Goal: Transaction & Acquisition: Book appointment/travel/reservation

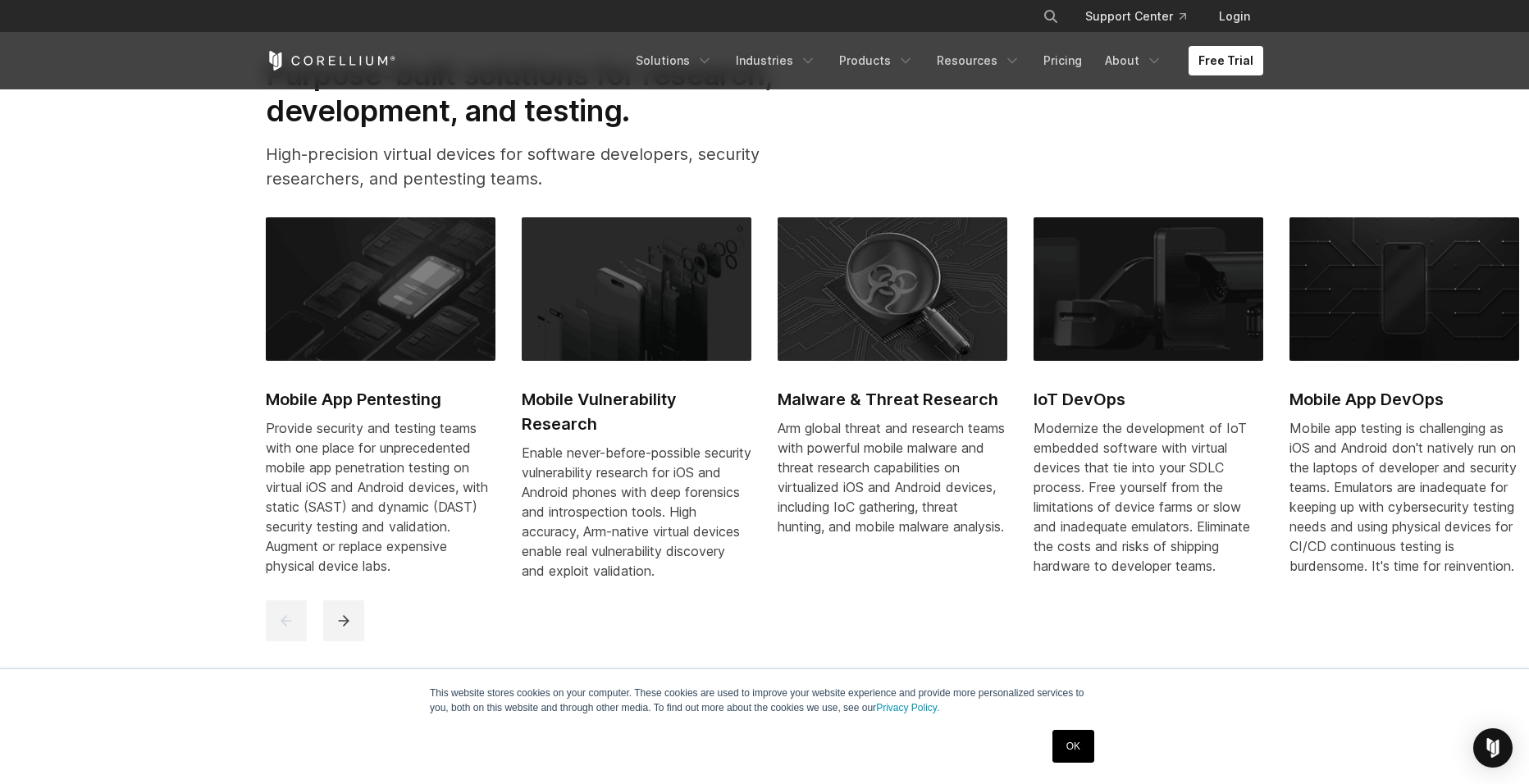
scroll to position [820, 0]
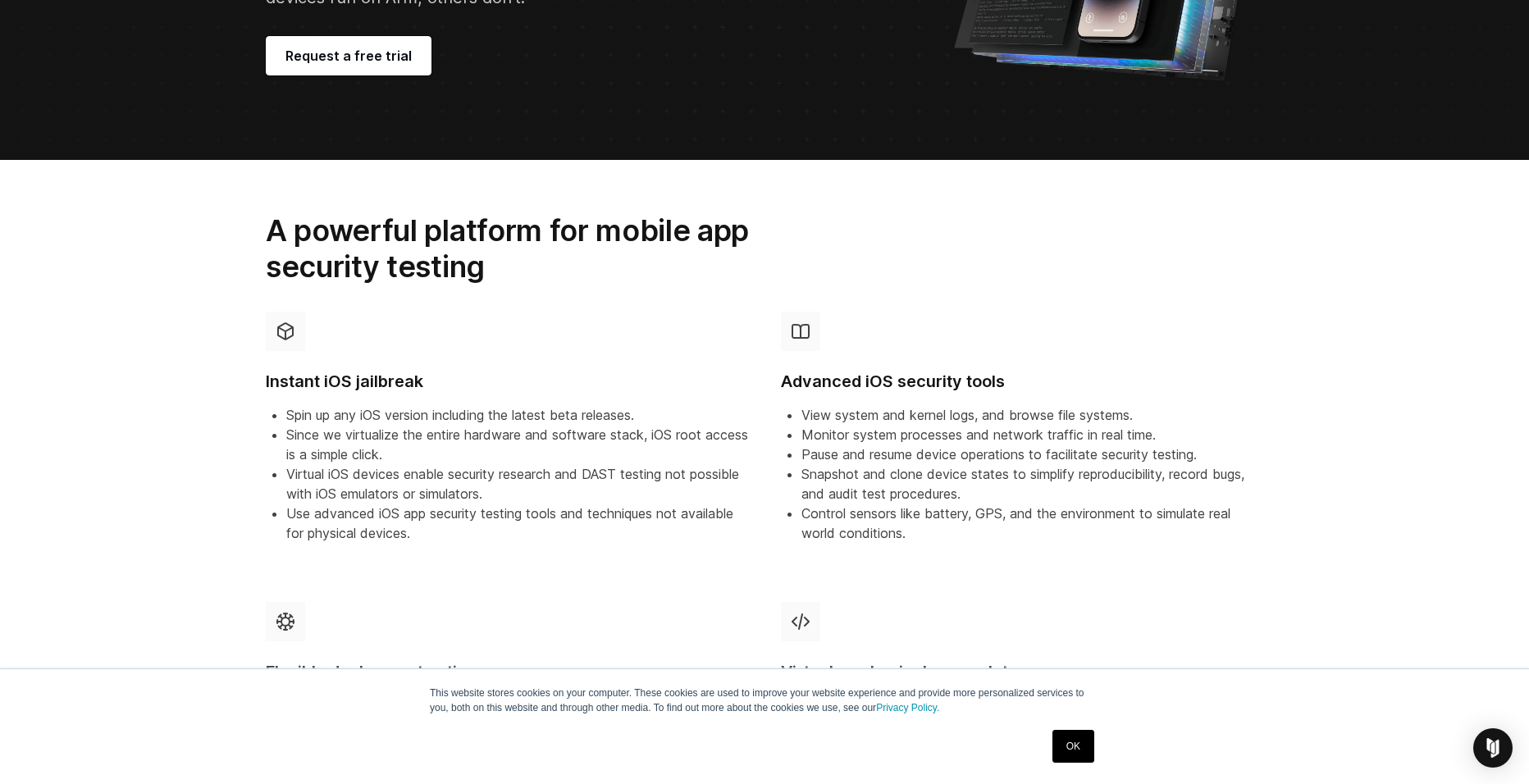
scroll to position [80, 0]
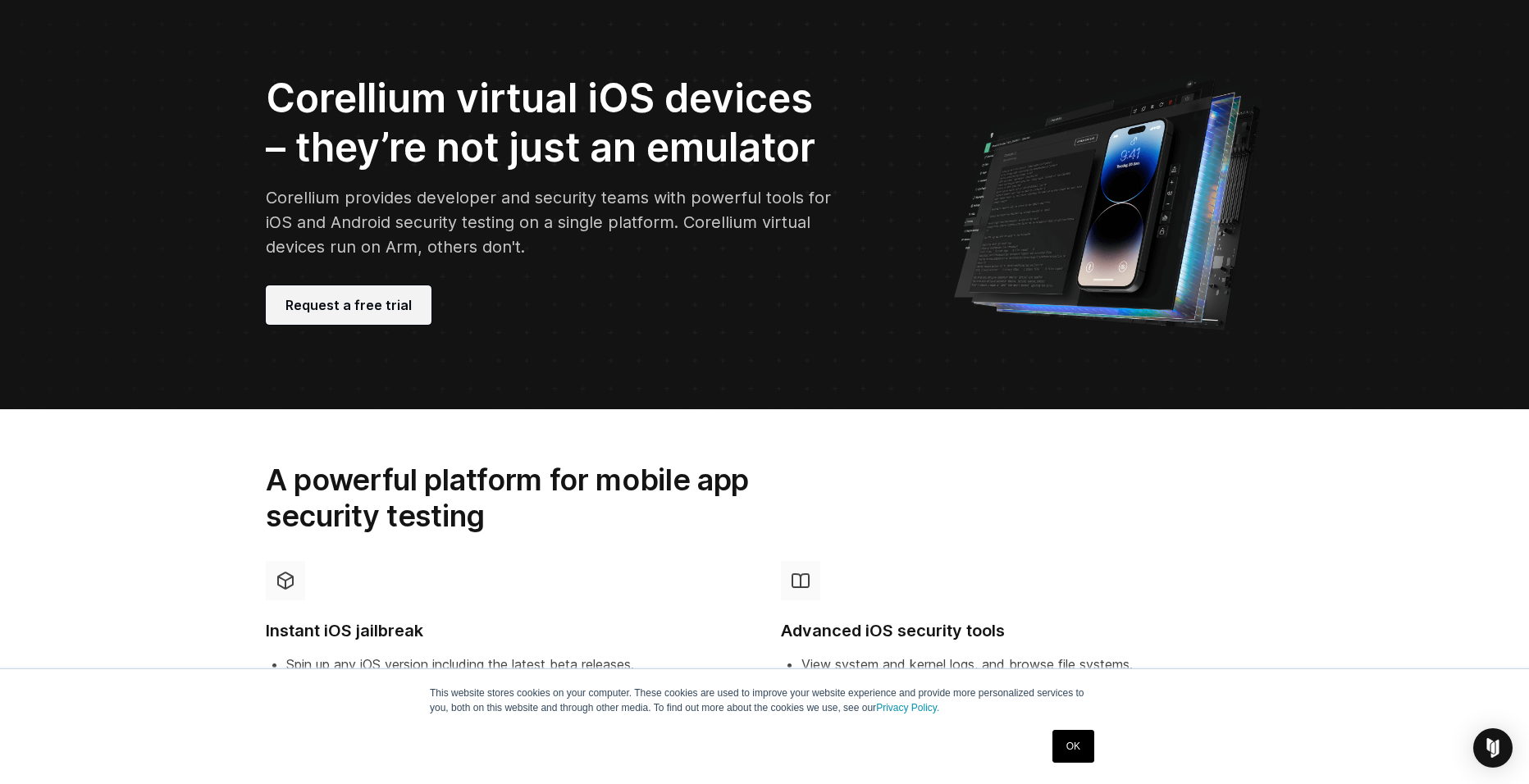
click at [347, 324] on link "Request a free trial" at bounding box center [348, 304] width 166 height 39
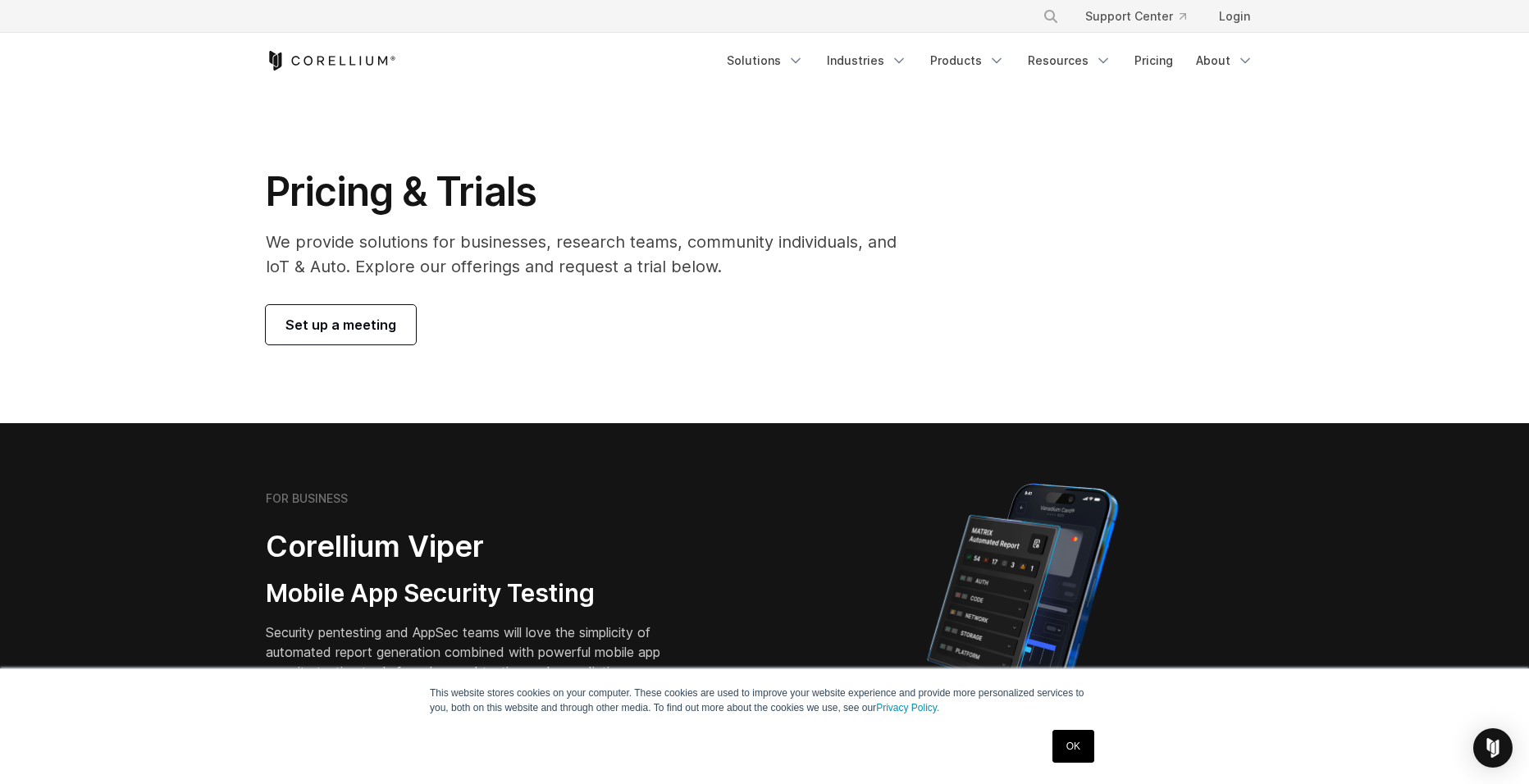
click at [385, 333] on span "Set up a meeting" at bounding box center [341, 324] width 111 height 20
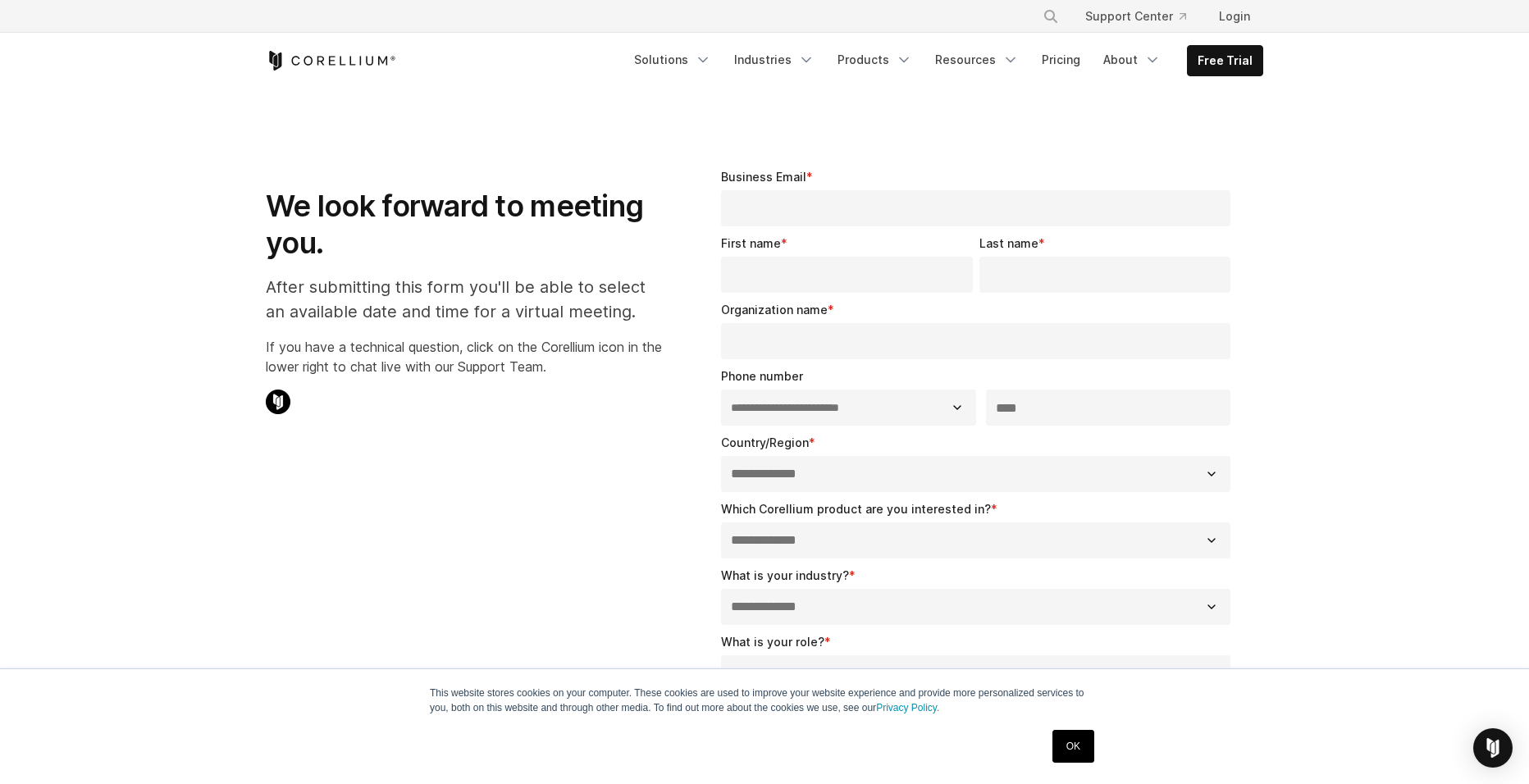
select select "**"
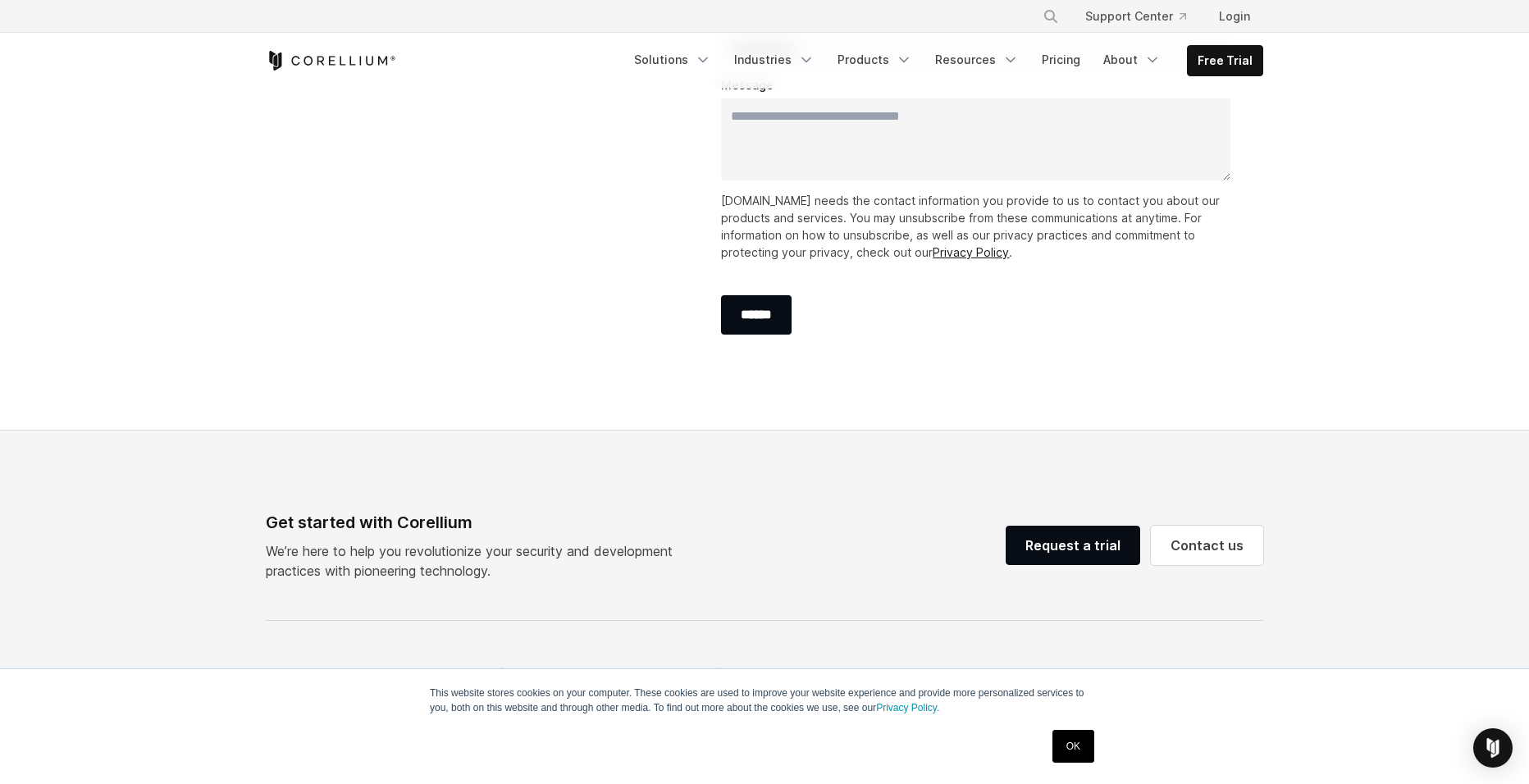
scroll to position [656, 0]
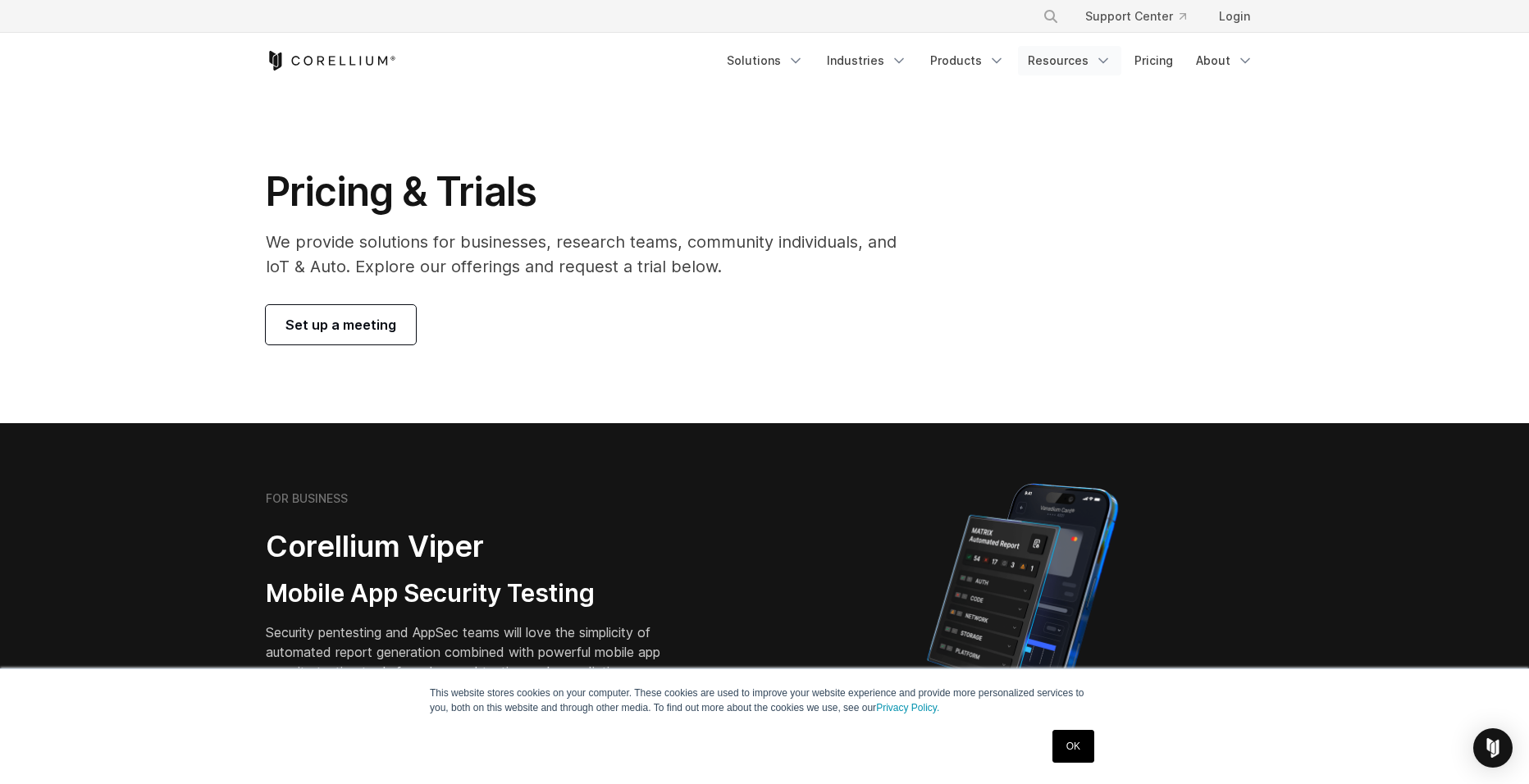
click at [1080, 61] on link "Resources" at bounding box center [1069, 61] width 103 height 29
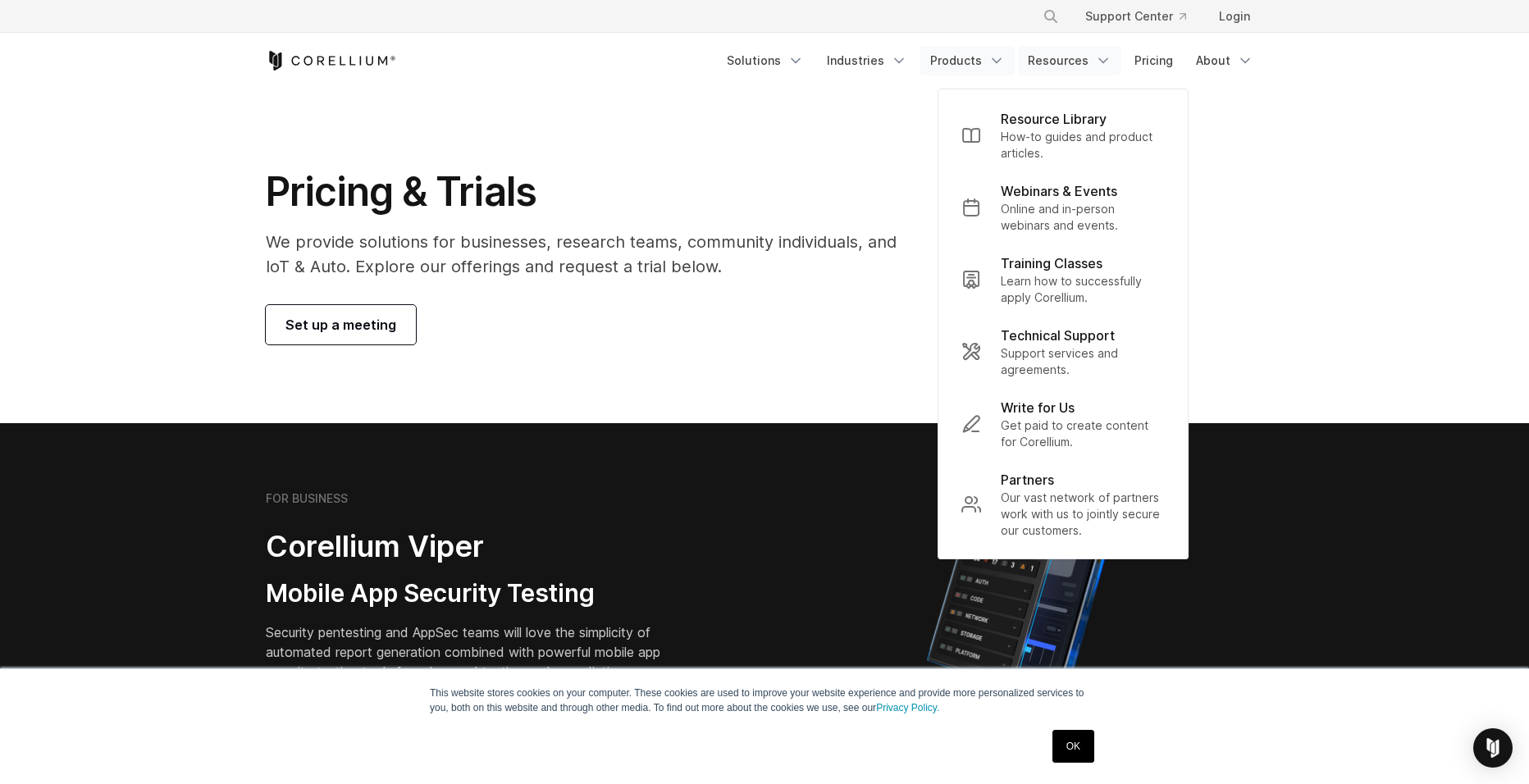
click at [973, 56] on link "Products" at bounding box center [968, 61] width 95 height 29
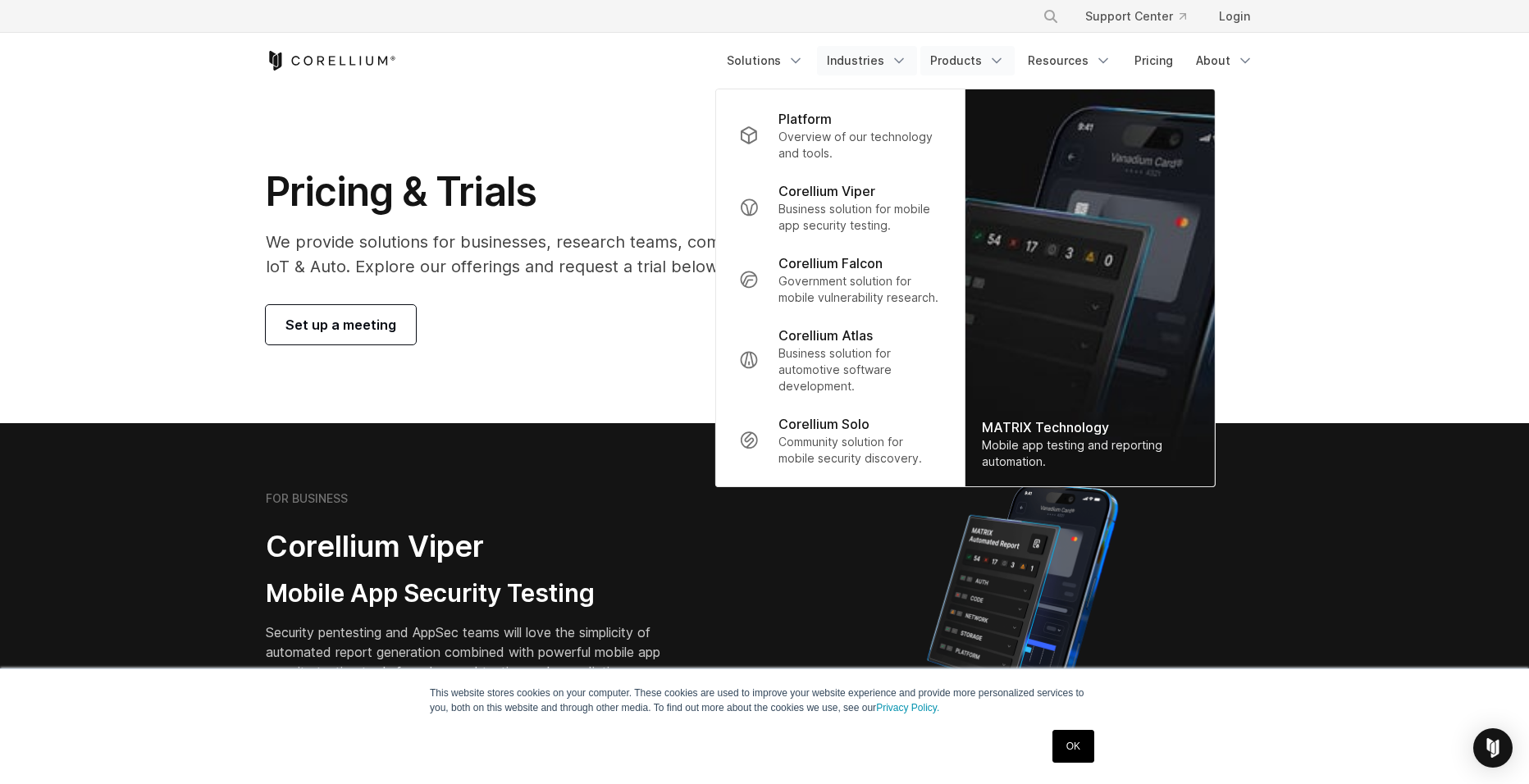
click at [873, 57] on link "Industries" at bounding box center [866, 61] width 100 height 29
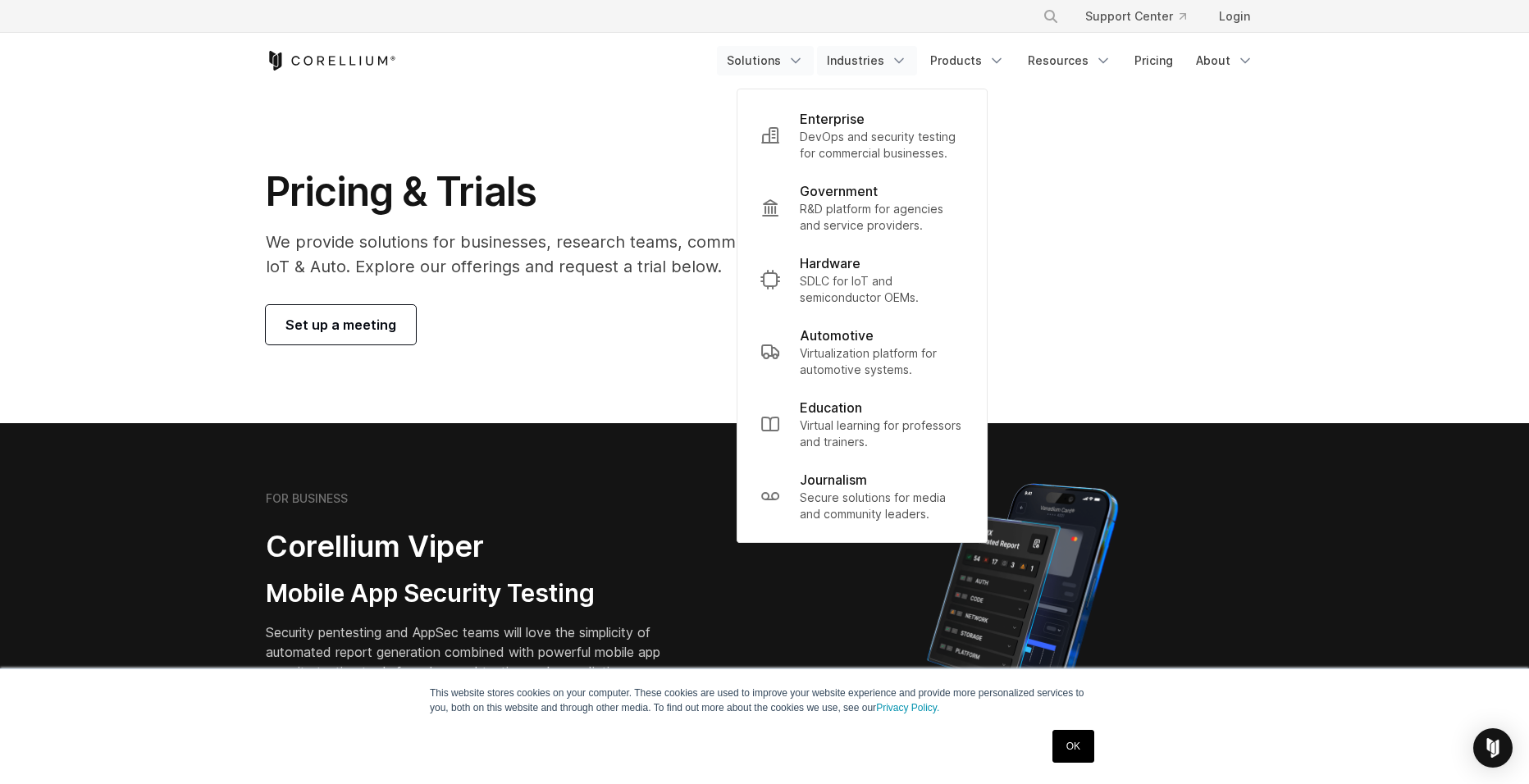
click at [781, 49] on link "Solutions" at bounding box center [765, 61] width 97 height 29
